Goal: Transaction & Acquisition: Book appointment/travel/reservation

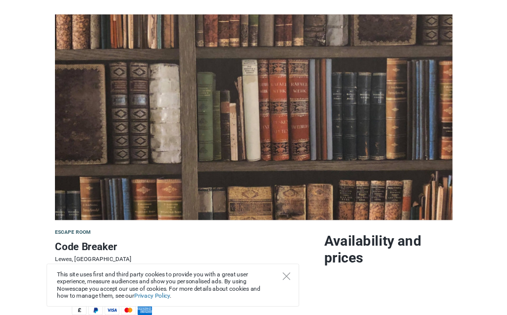
scroll to position [188, 0]
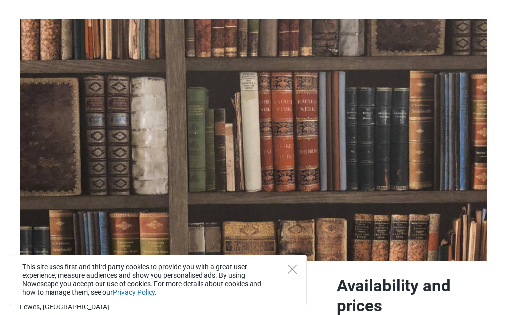
click at [293, 272] on icon "Close" at bounding box center [292, 269] width 9 height 9
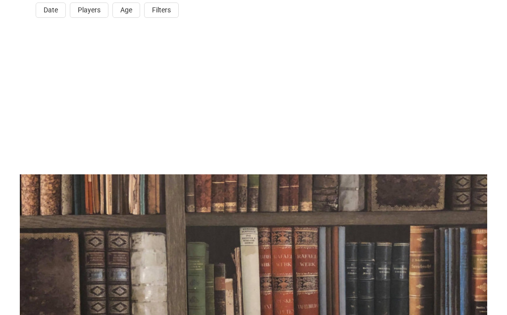
scroll to position [0, 0]
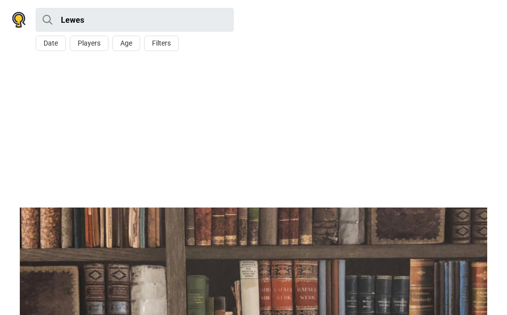
click at [129, 44] on button "Age" at bounding box center [126, 43] width 28 height 15
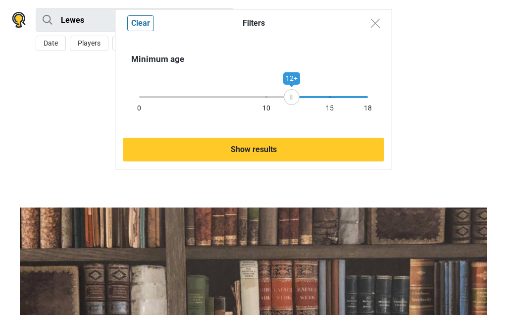
click at [271, 149] on button "Show results" at bounding box center [254, 150] width 262 height 24
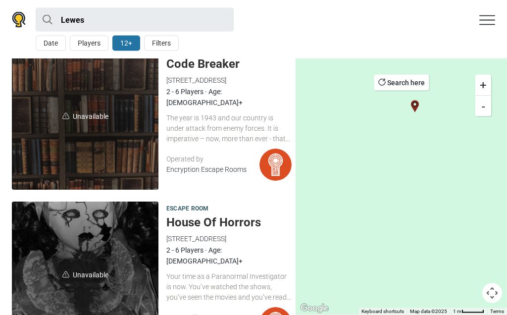
scroll to position [34, 0]
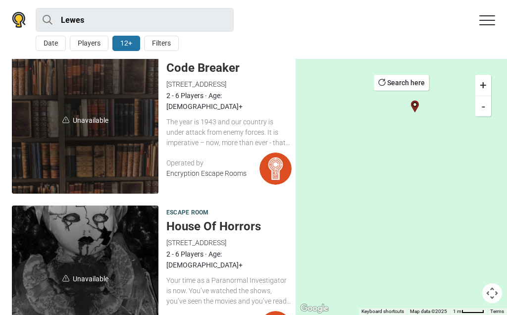
click at [217, 72] on h5 "Code Breaker" at bounding box center [228, 68] width 125 height 14
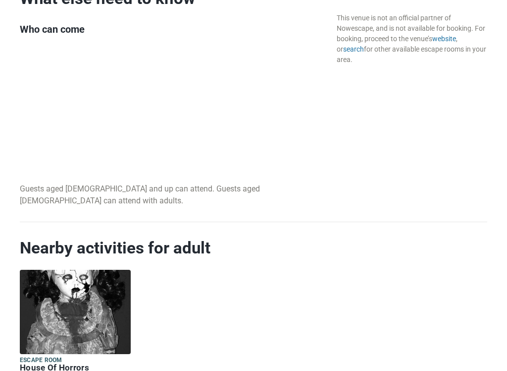
scroll to position [1516, 0]
click at [70, 315] on img at bounding box center [75, 312] width 111 height 84
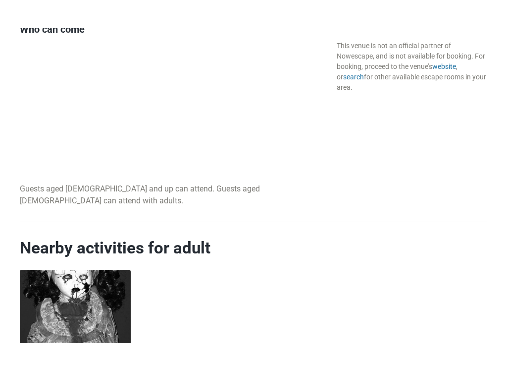
scroll to position [1536, 0]
